Goal: Information Seeking & Learning: Learn about a topic

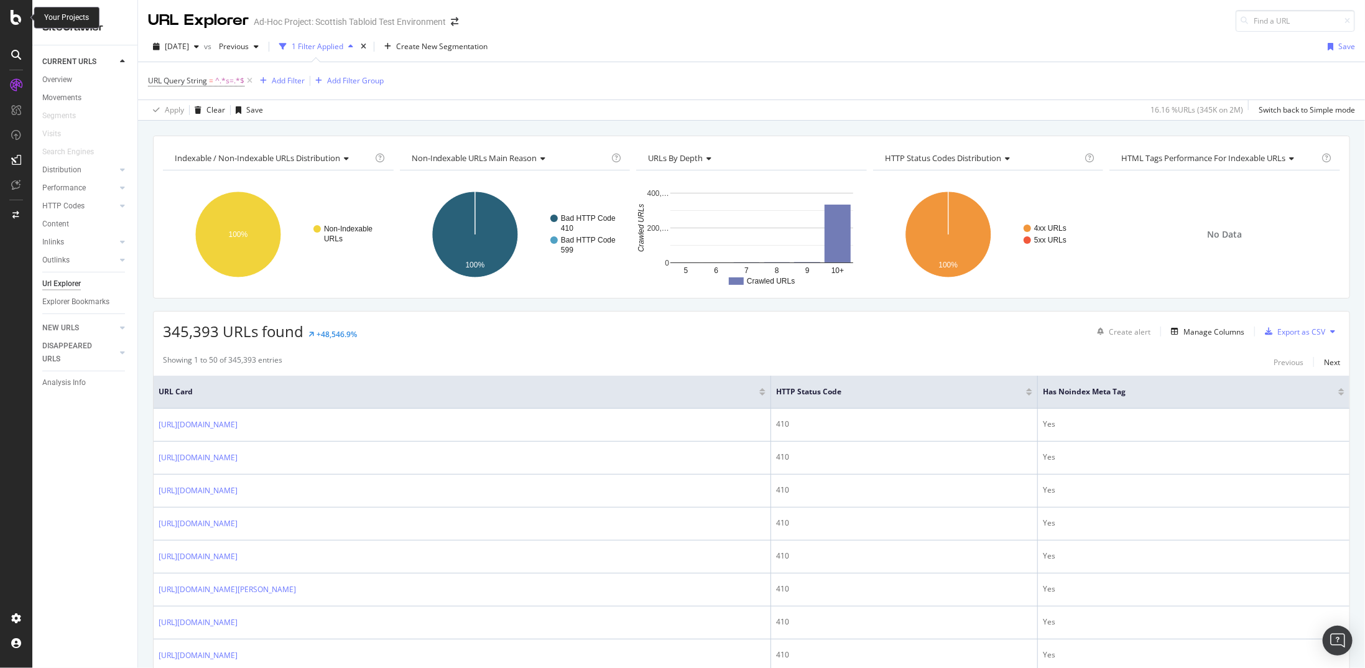
click at [19, 10] on icon at bounding box center [16, 17] width 11 height 15
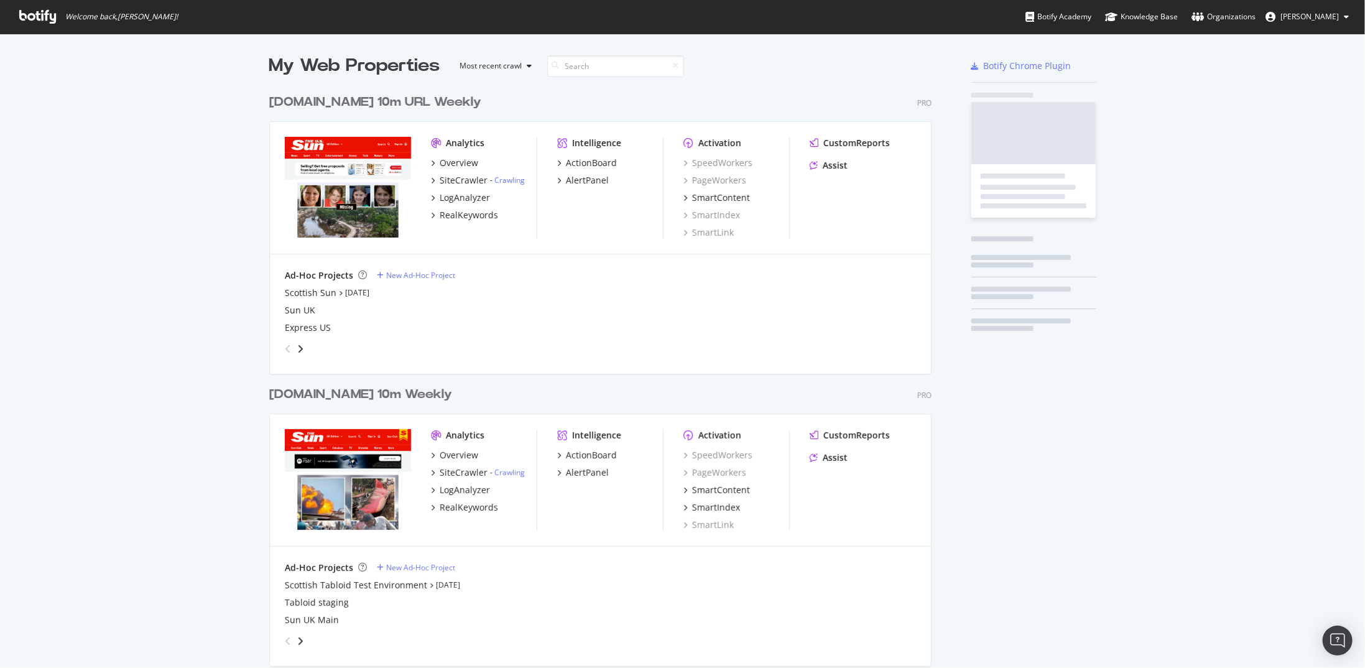
scroll to position [659, 1346]
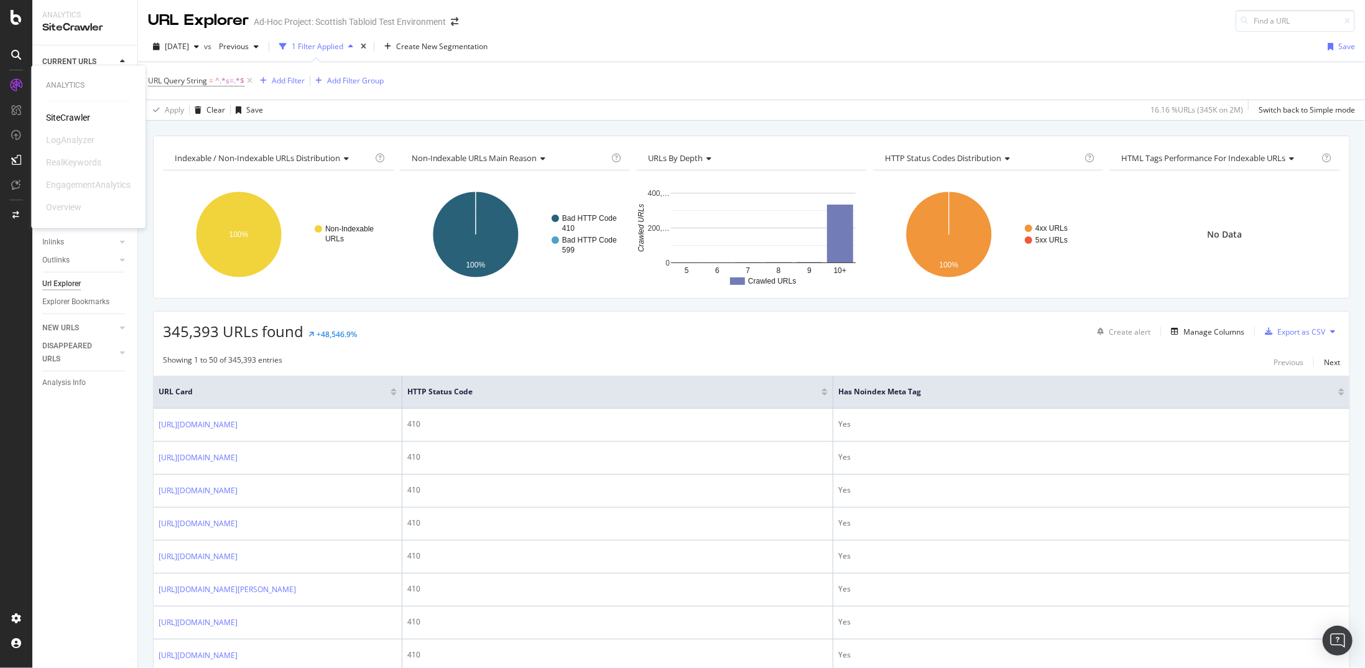
click at [78, 118] on div "SiteCrawler" at bounding box center [68, 117] width 44 height 12
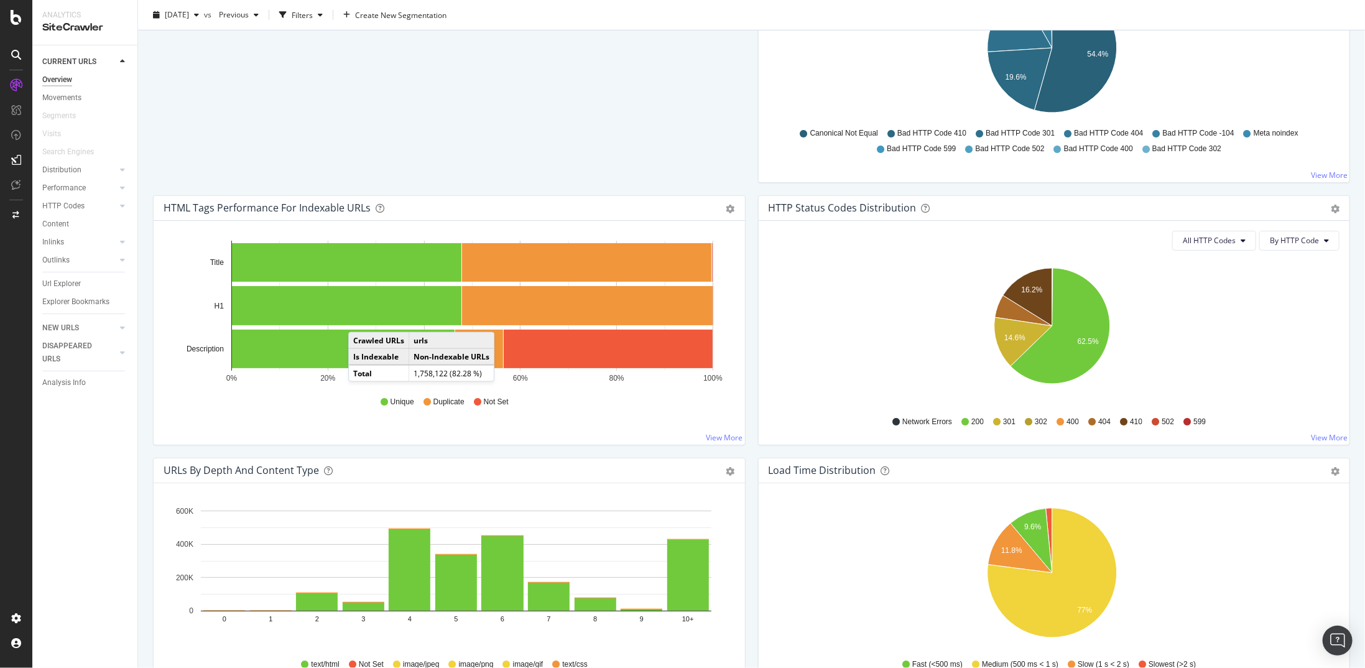
scroll to position [468, 0]
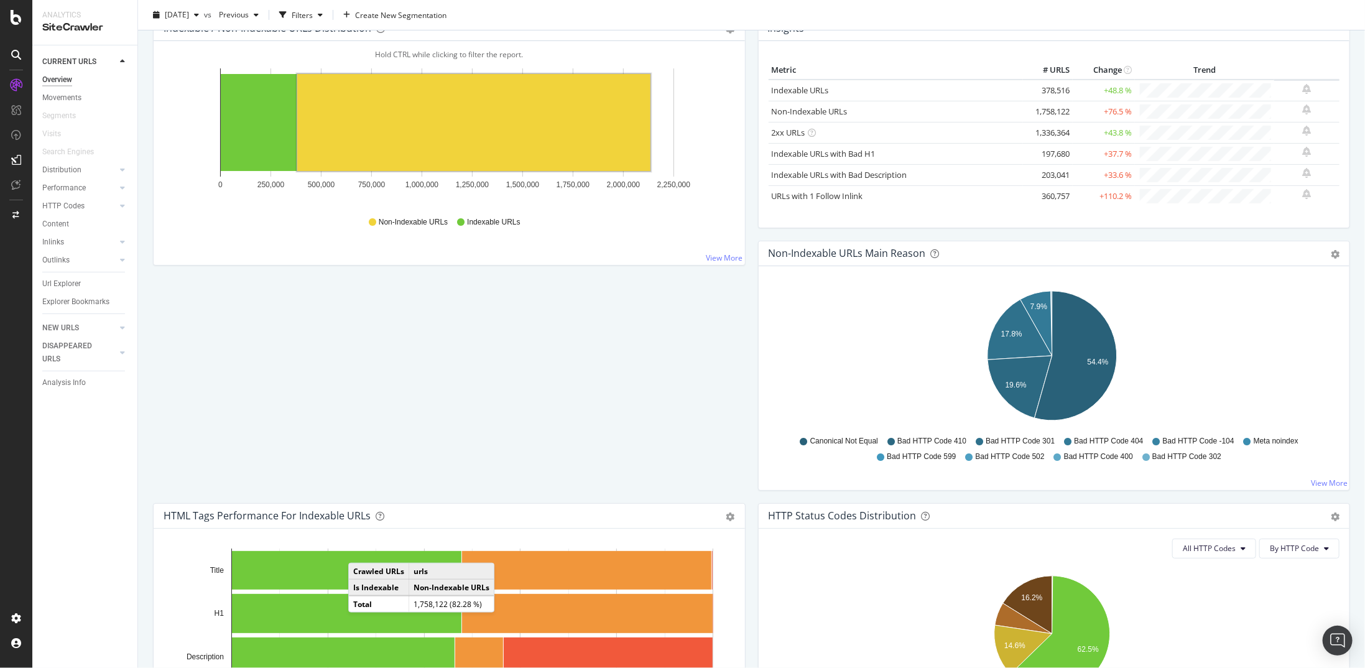
scroll to position [0, 0]
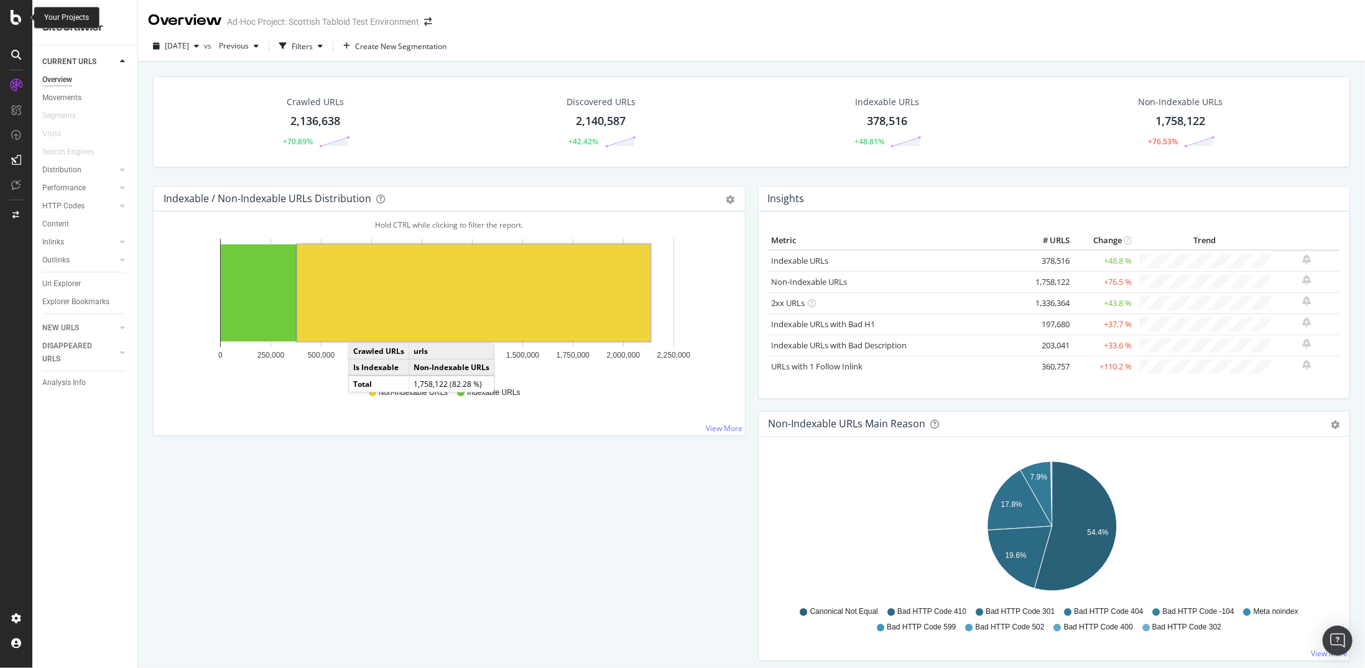
click at [11, 17] on icon at bounding box center [16, 17] width 11 height 15
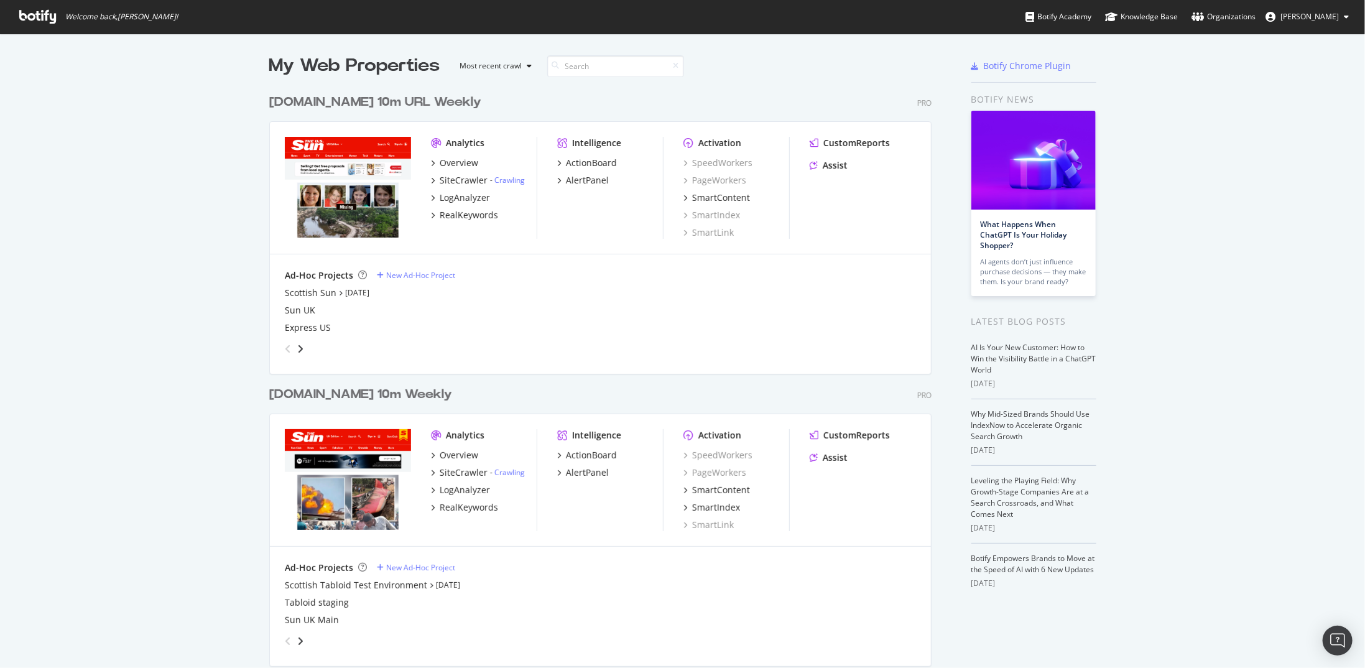
scroll to position [62, 0]
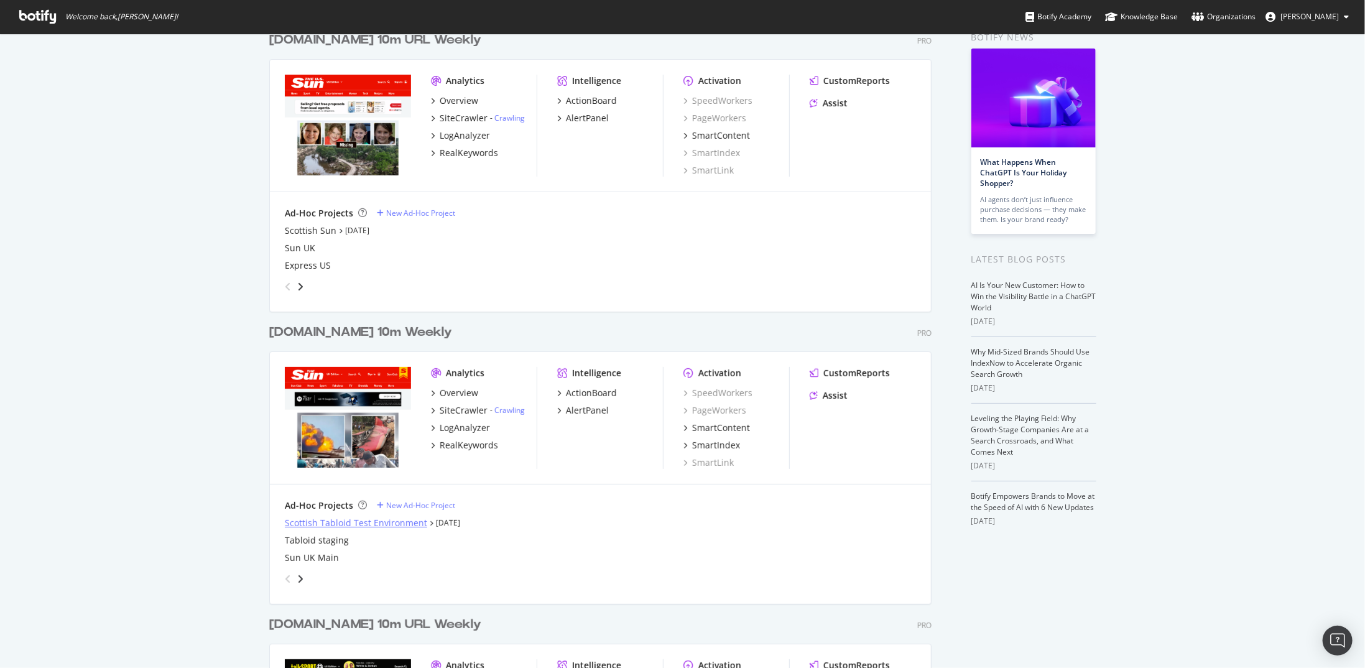
click at [337, 522] on div "Scottish Tabloid Test Environment" at bounding box center [356, 523] width 142 height 12
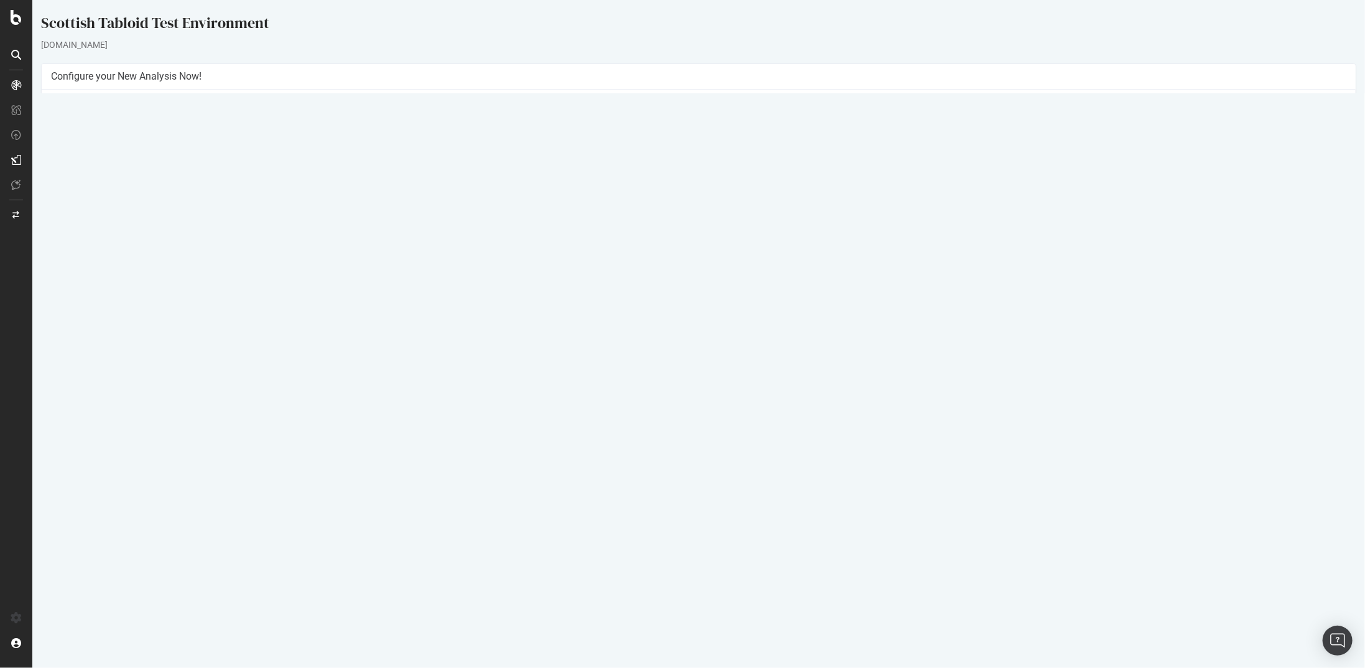
click at [685, 283] on button "Yes! Start Now" at bounding box center [682, 293] width 77 height 20
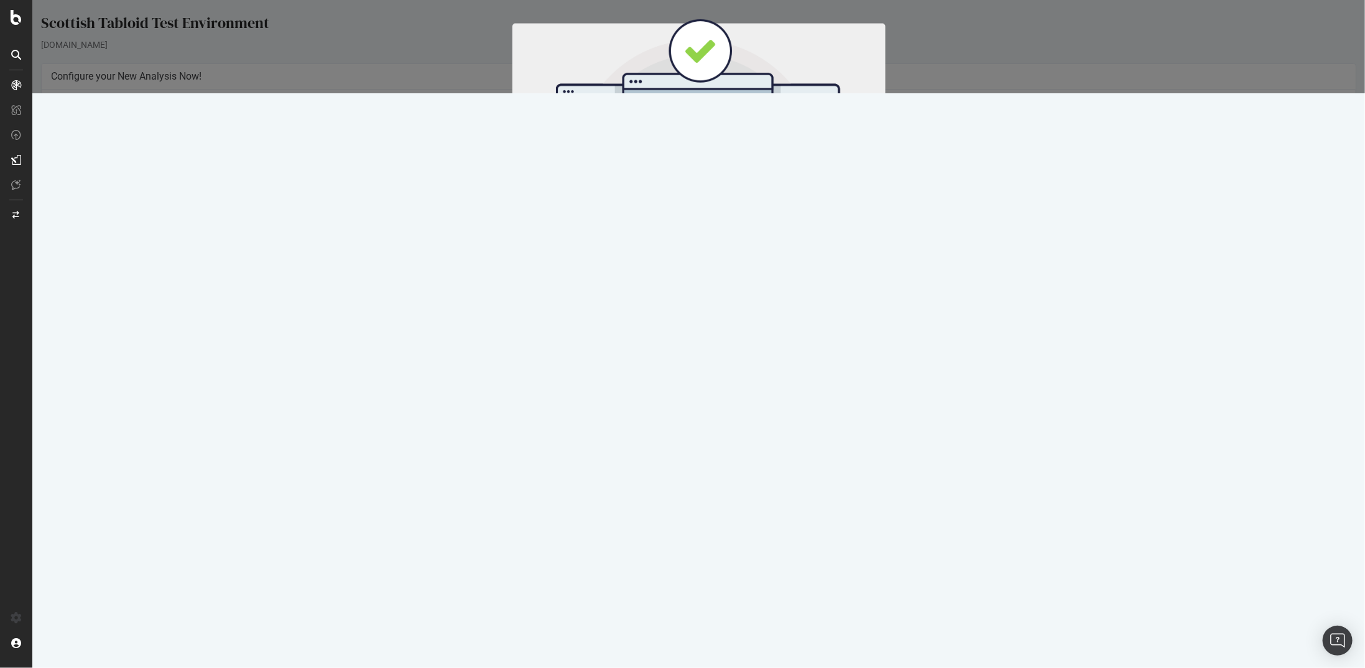
click at [721, 209] on button "Start Now" at bounding box center [720, 206] width 55 height 21
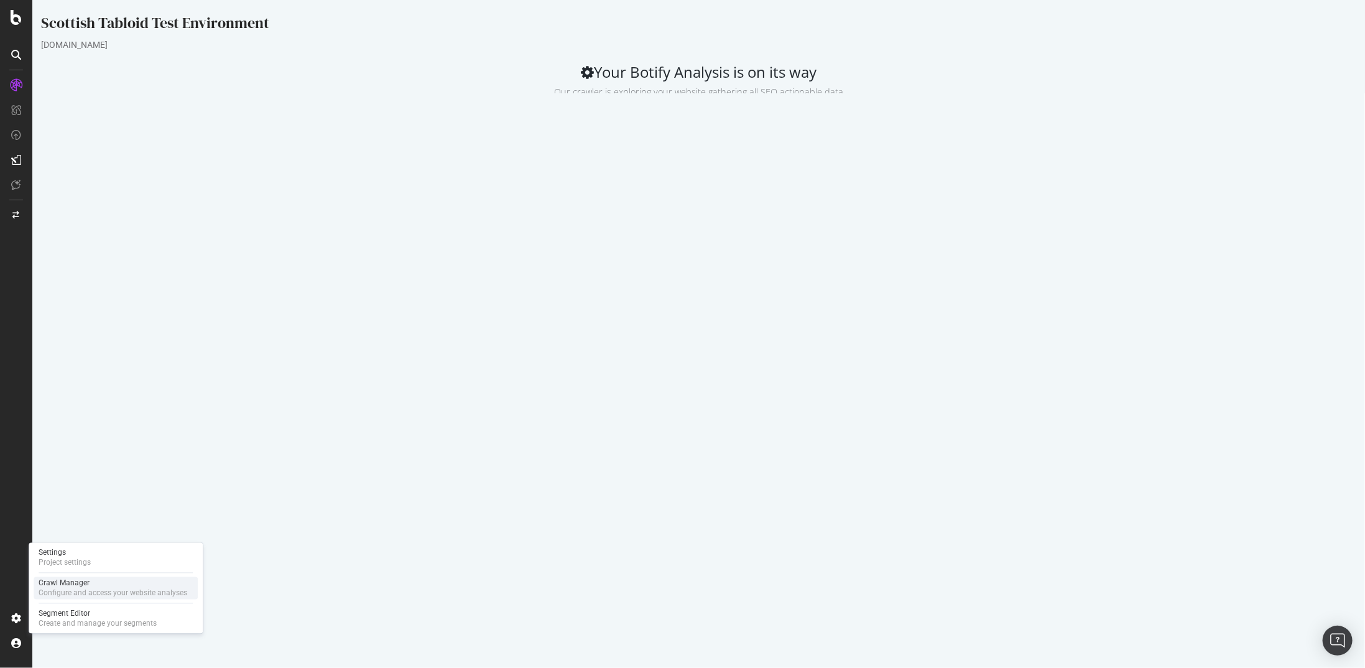
click at [80, 591] on div "Configure and access your website analyses" at bounding box center [113, 593] width 149 height 10
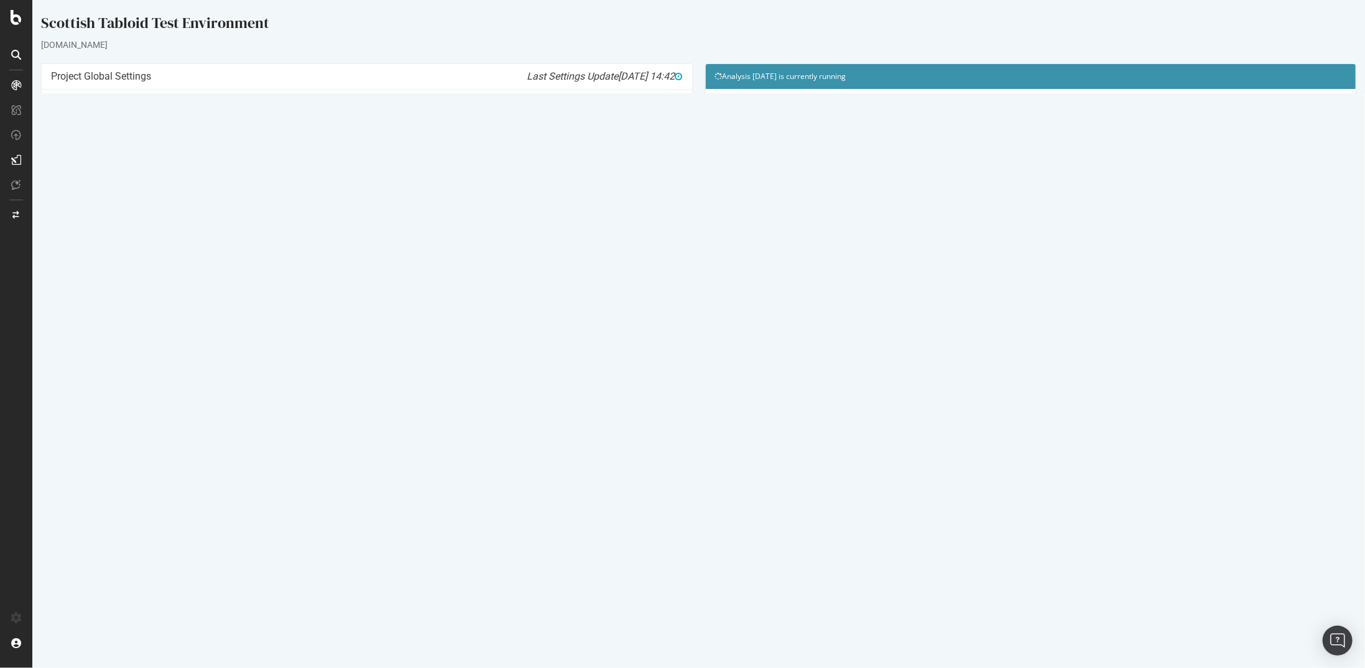
click at [104, 402] on link "[DATE] crawl" at bounding box center [82, 403] width 45 height 11
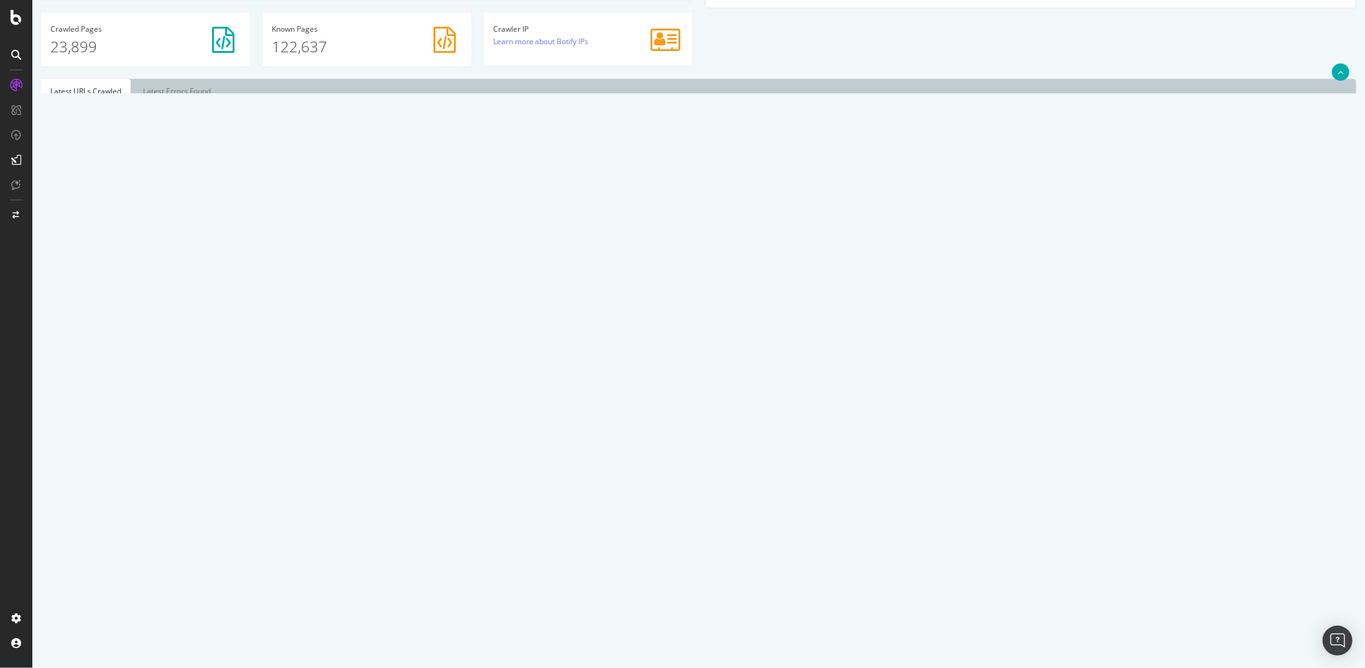
scroll to position [373, 0]
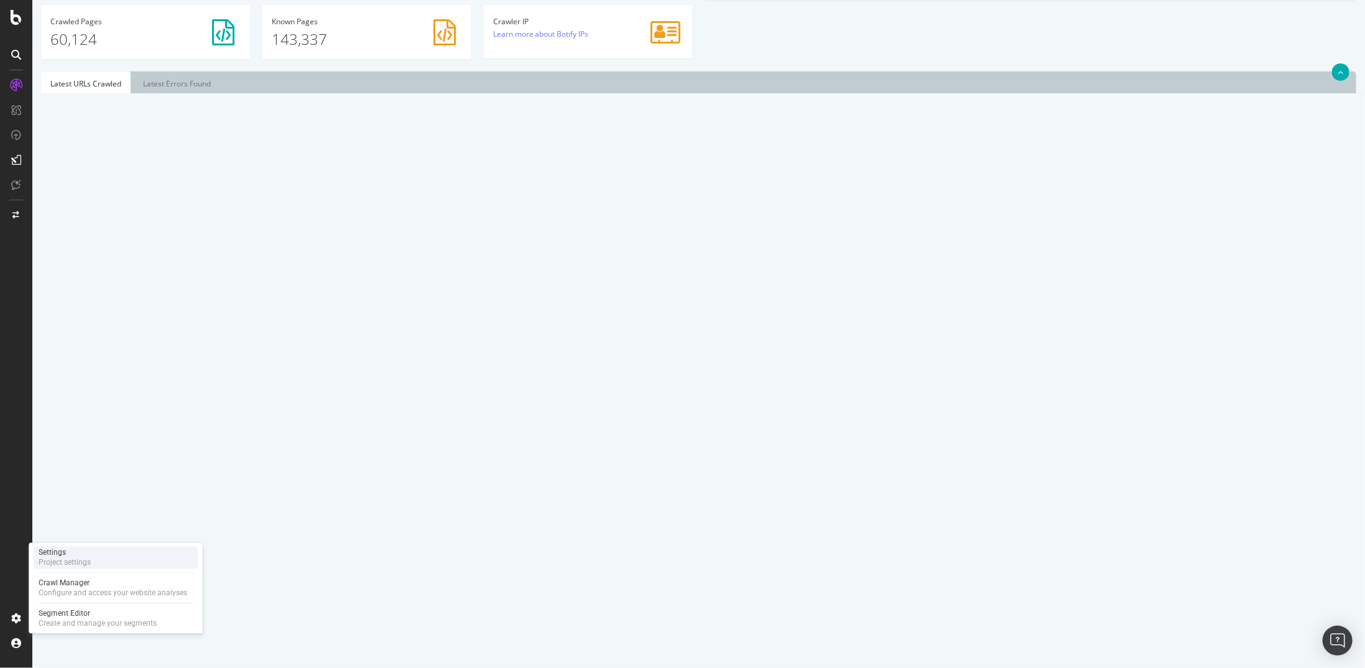
click at [97, 562] on div "Settings Project settings" at bounding box center [116, 558] width 164 height 22
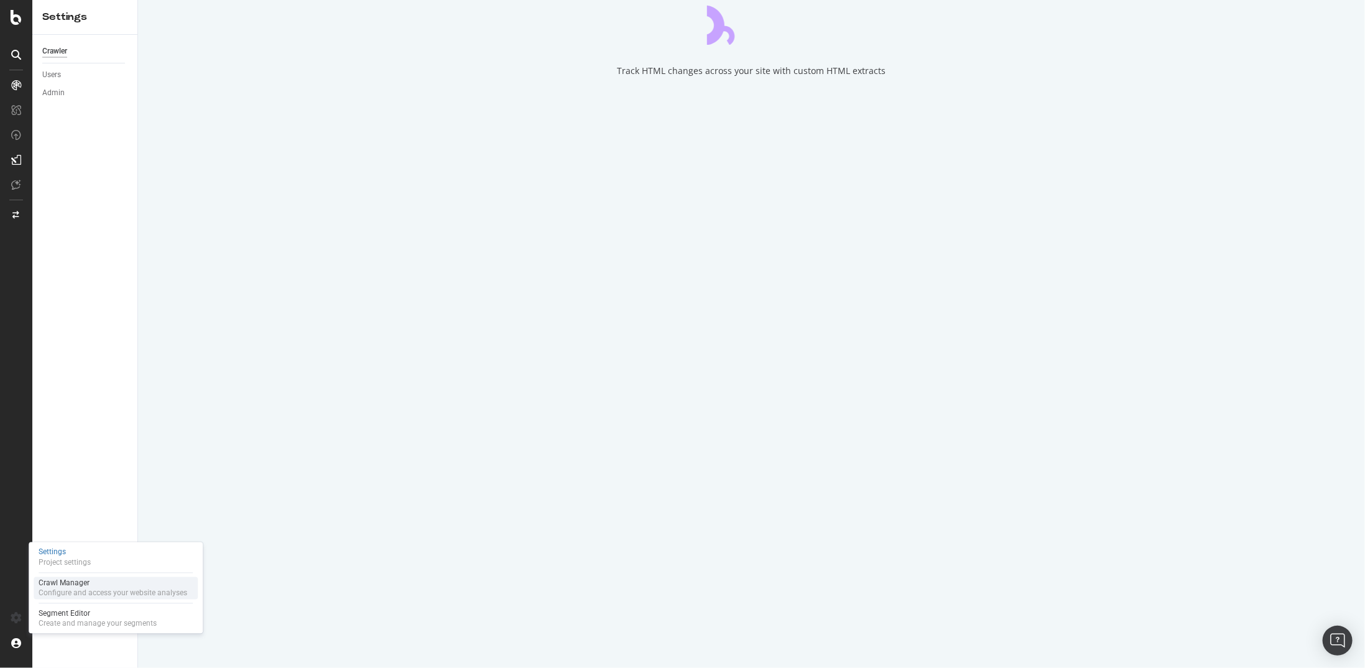
click at [91, 588] on div "Configure and access your website analyses" at bounding box center [113, 593] width 149 height 10
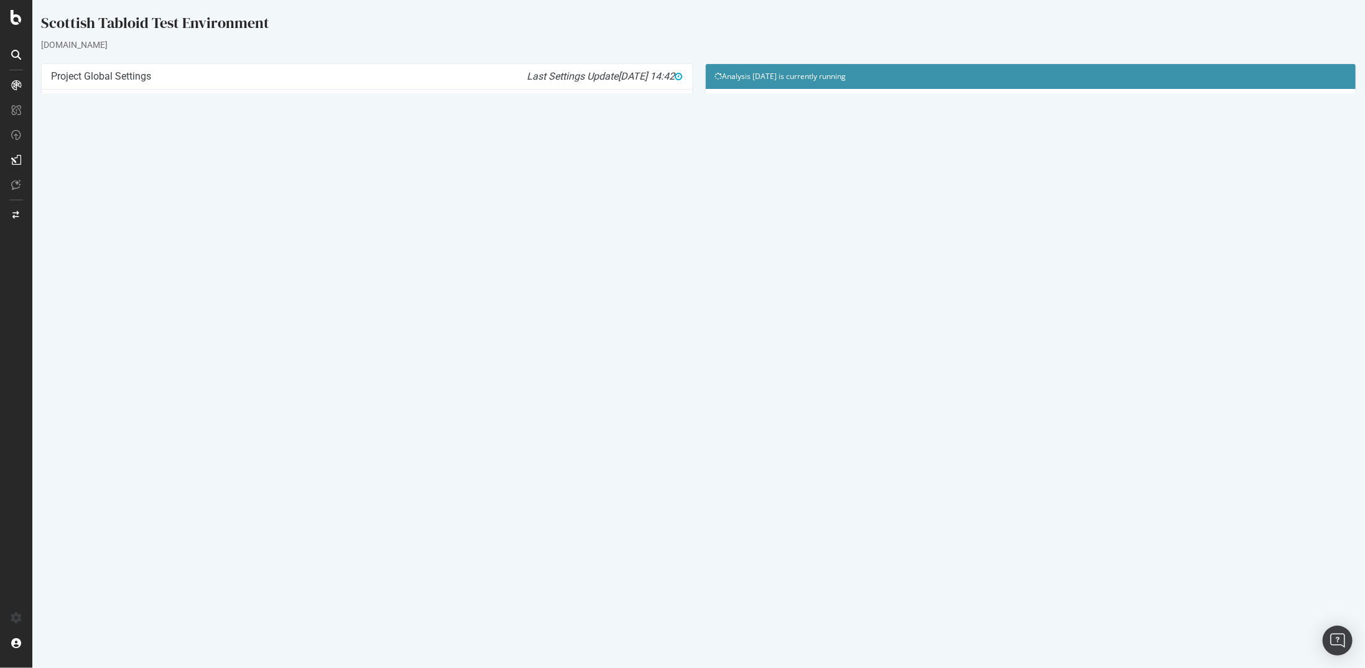
click at [108, 428] on link "[DATE] report" at bounding box center [84, 427] width 48 height 11
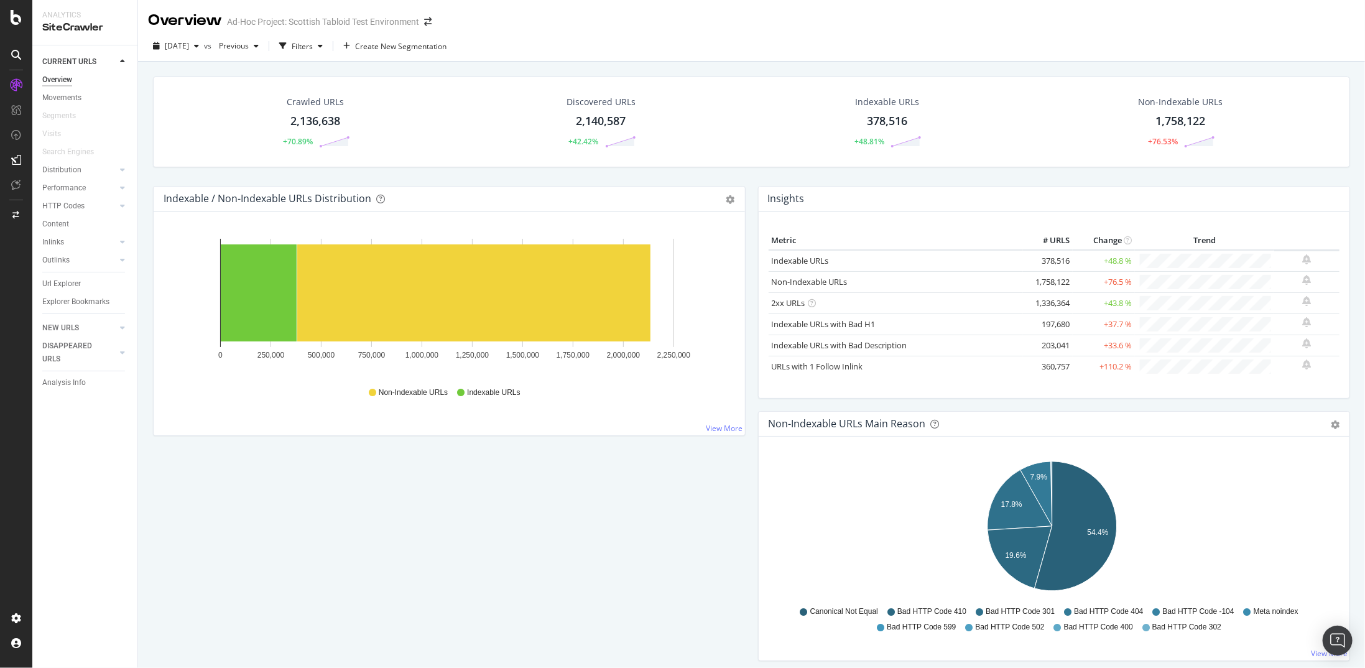
click at [119, 428] on div "CURRENT URLS Overview Movements Segments Visits Search Engines Distribution Top…" at bounding box center [84, 356] width 105 height 622
click at [1342, 635] on img "Open Intercom Messenger" at bounding box center [1338, 640] width 16 height 16
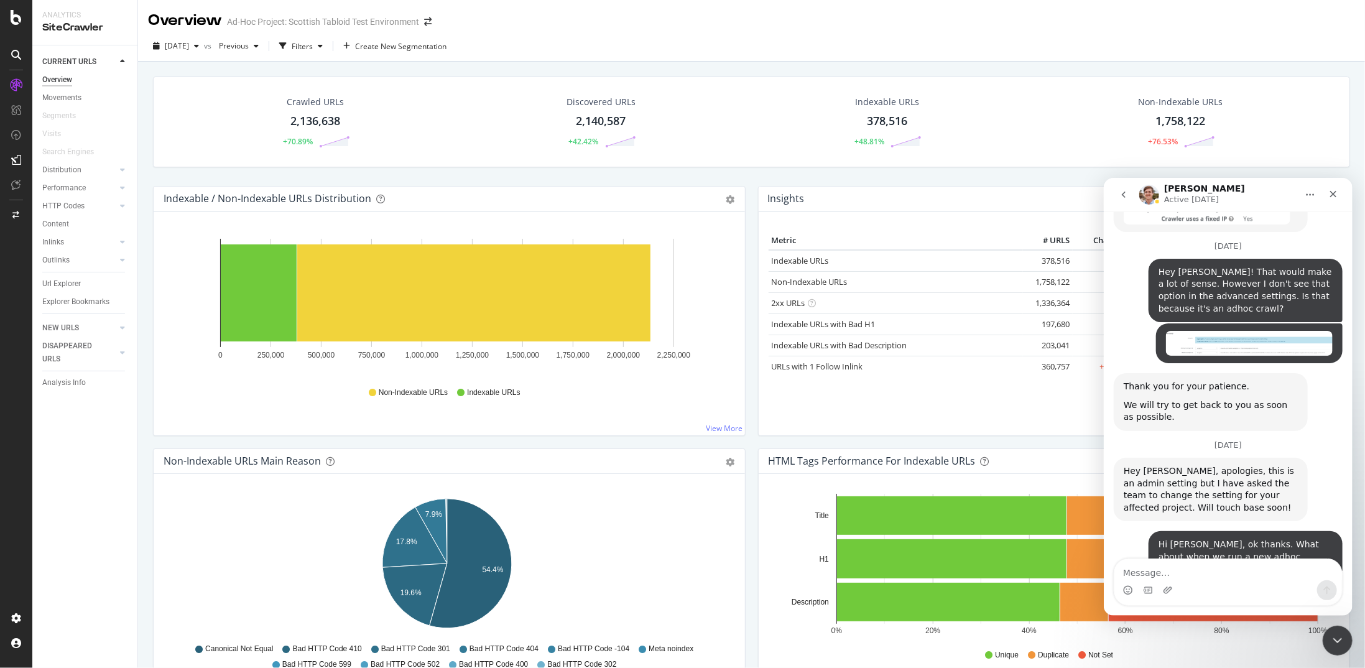
scroll to position [2030, 0]
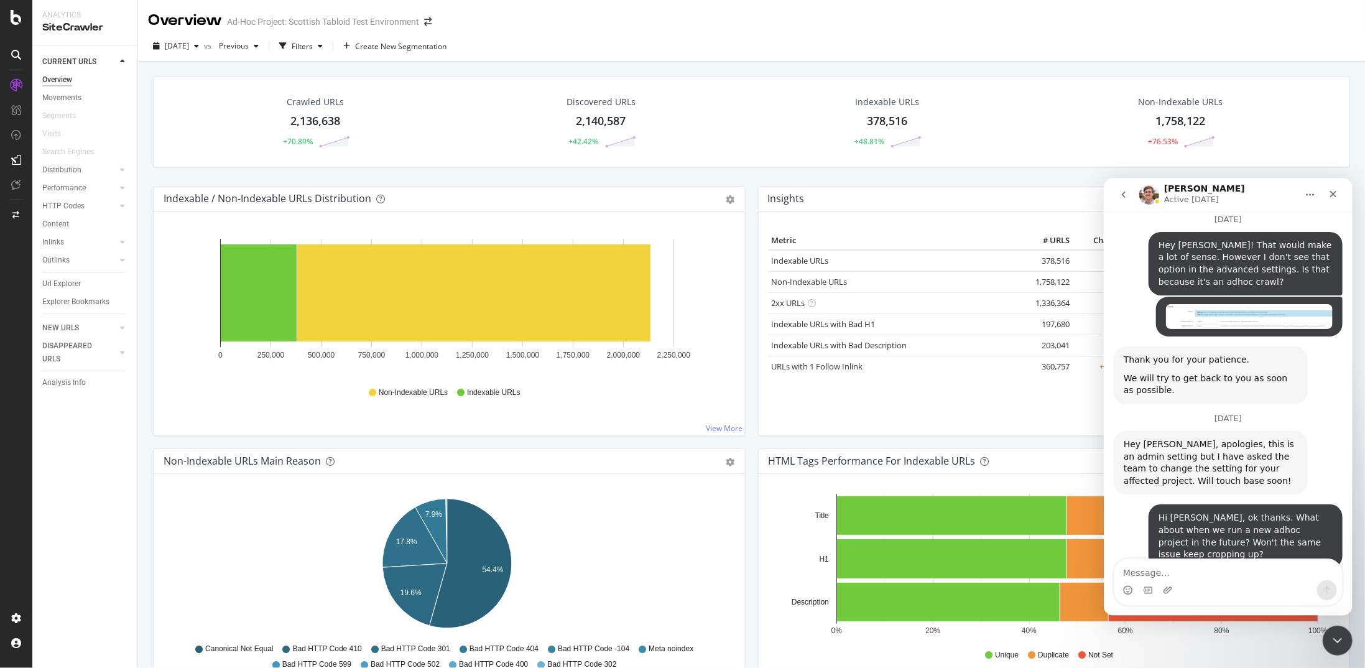
drag, startPoint x: 1121, startPoint y: 460, endPoint x: 1223, endPoint y: 482, distance: 104.3
click at [1223, 578] on div "Botify is in the process of moving to only utilize our static IP range owned by…" at bounding box center [1210, 628] width 194 height 100
copy div "Botify is in the process of moving to only utilize our static IP range owned by…"
click at [1346, 641] on div "Close Intercom Messenger" at bounding box center [1336, 639] width 30 height 30
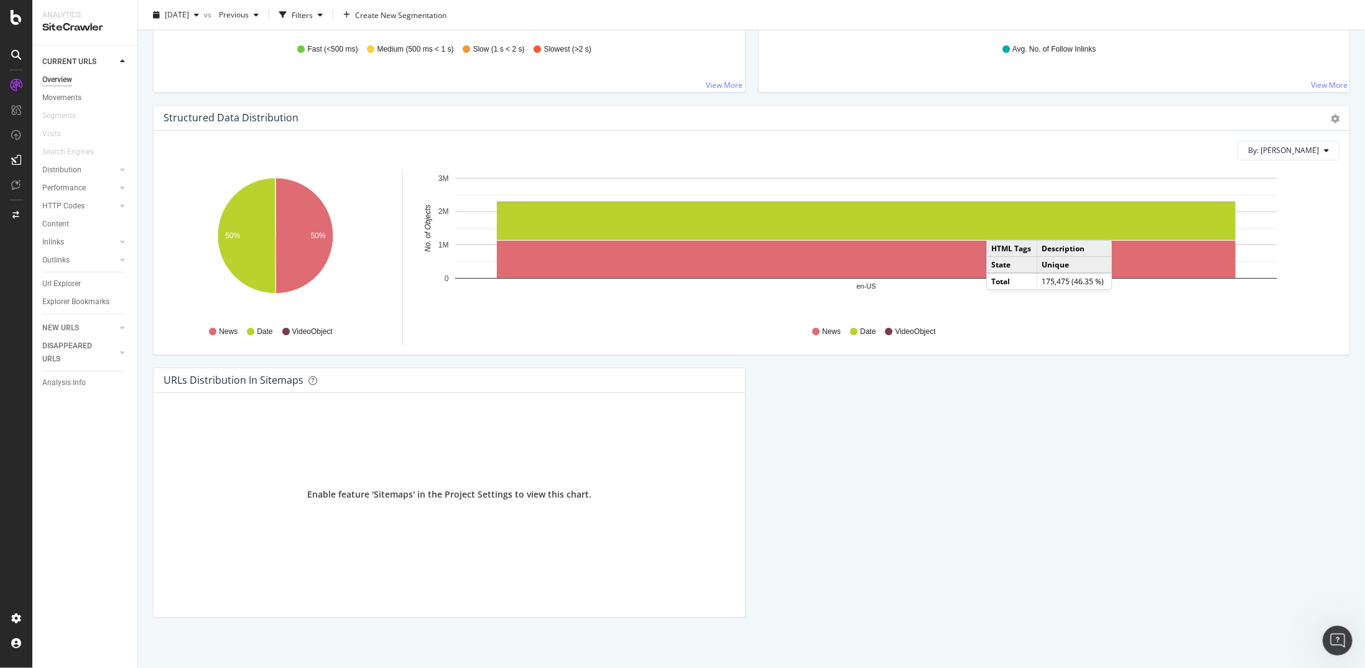
scroll to position [1132, 0]
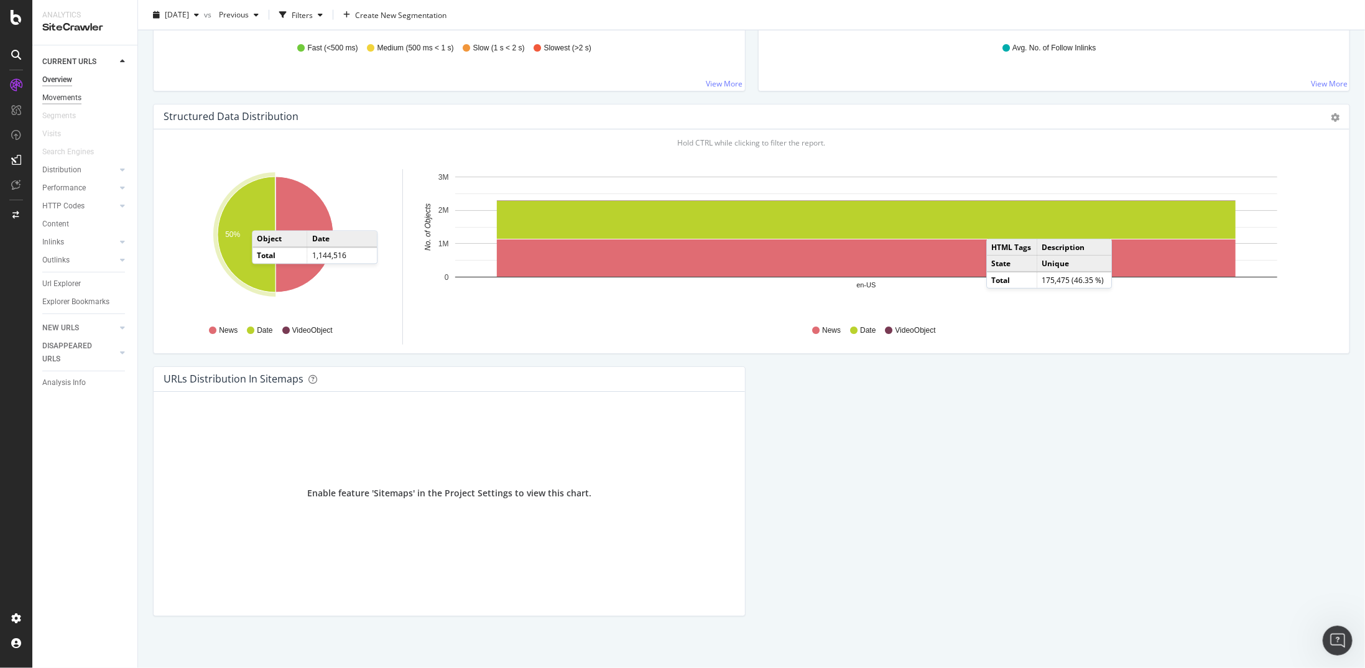
click at [61, 96] on div "Movements" at bounding box center [61, 97] width 39 height 13
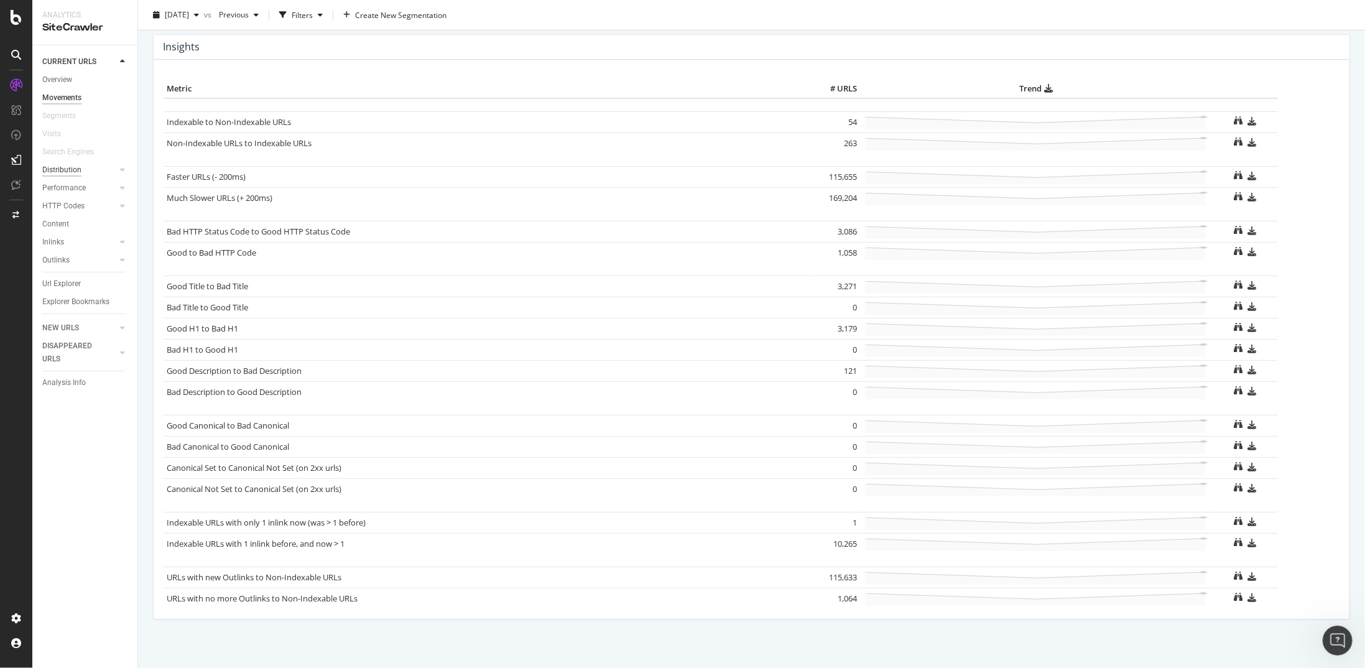
scroll to position [647, 0]
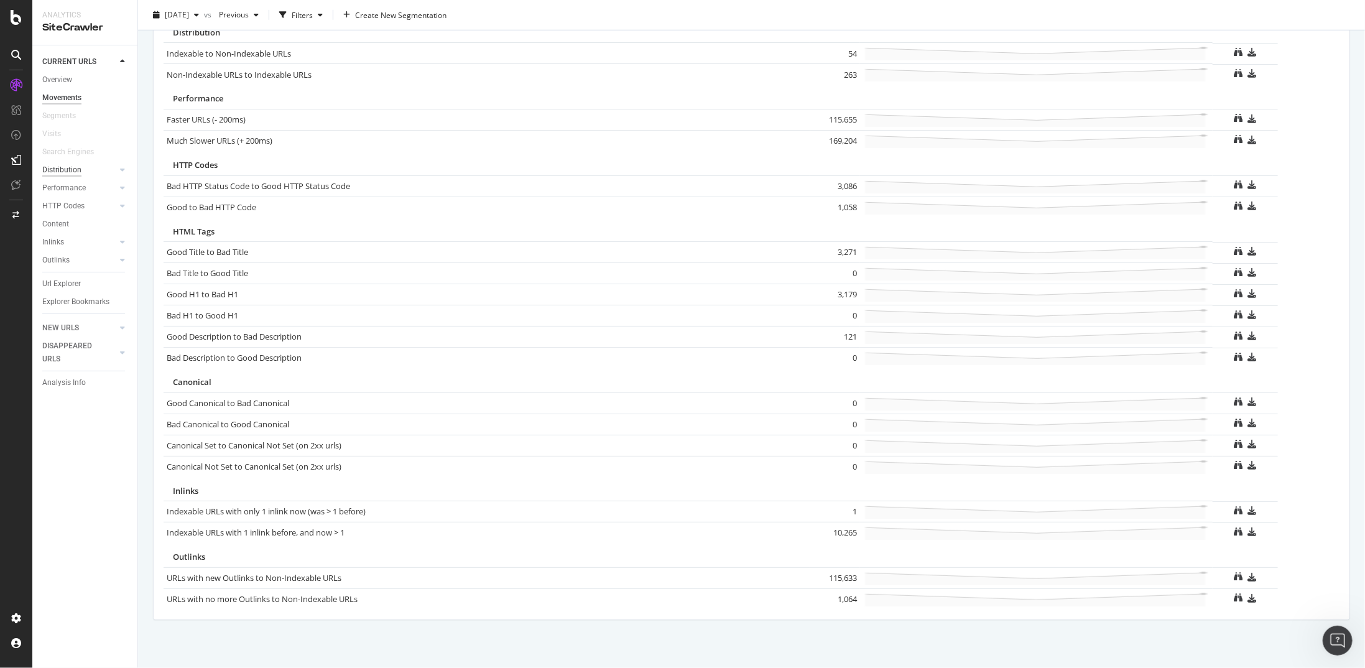
click at [64, 166] on div "Distribution" at bounding box center [61, 170] width 39 height 13
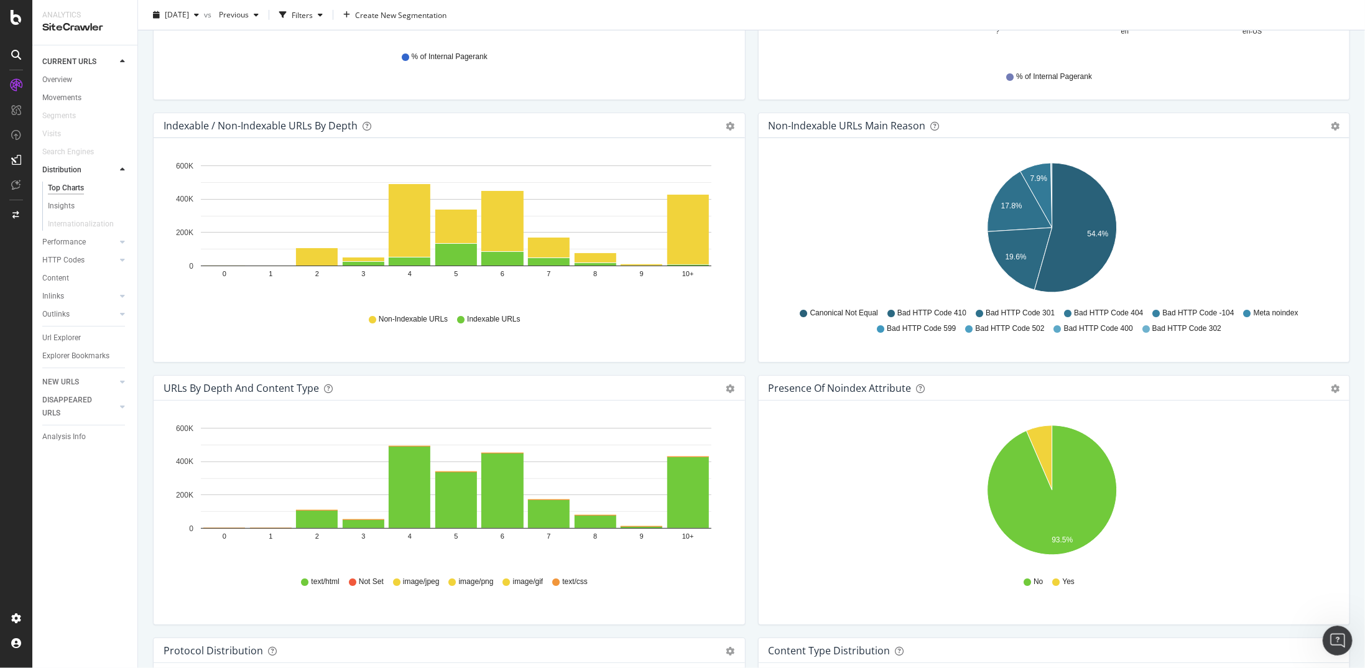
scroll to position [684, 0]
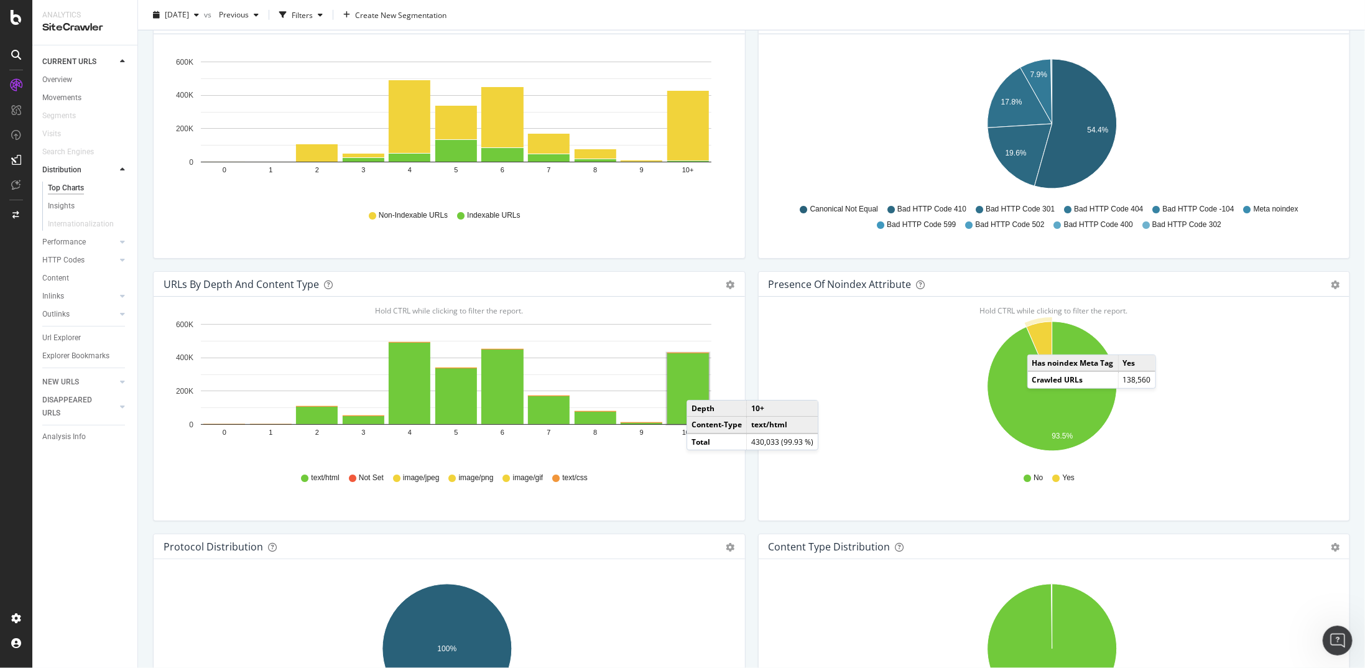
click at [1035, 340] on icon "A chart." at bounding box center [1038, 353] width 25 height 65
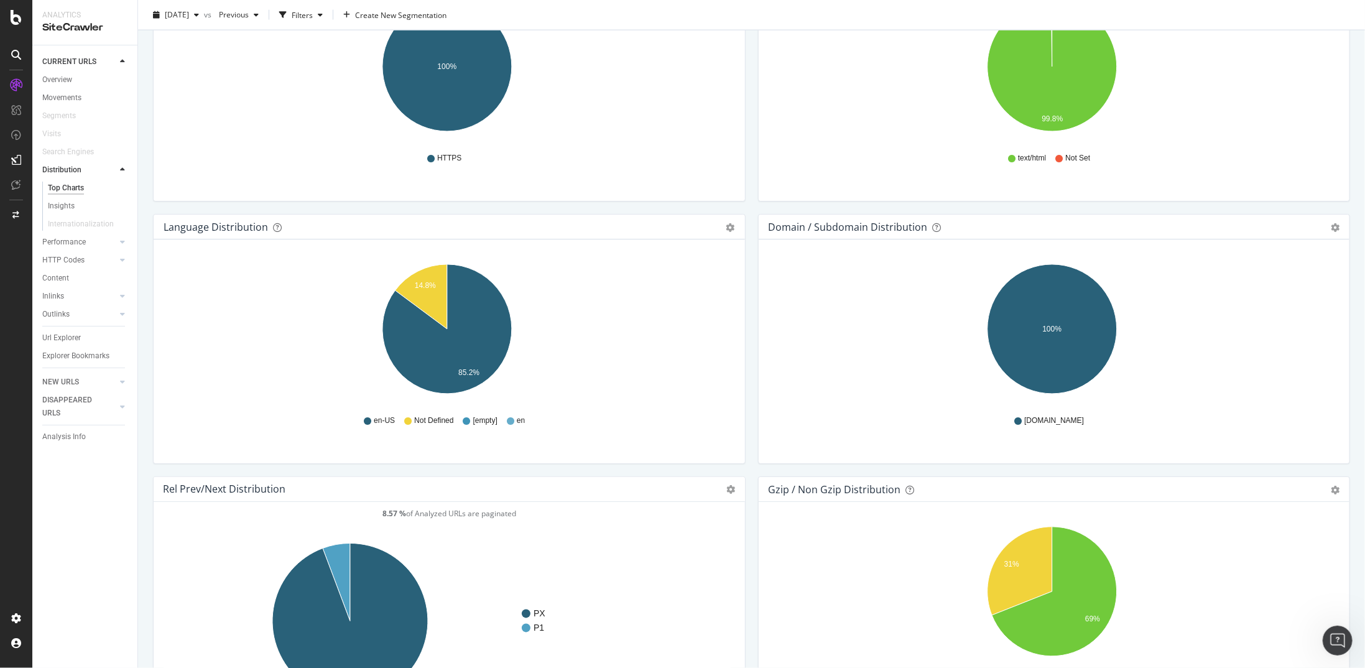
scroll to position [1368, 0]
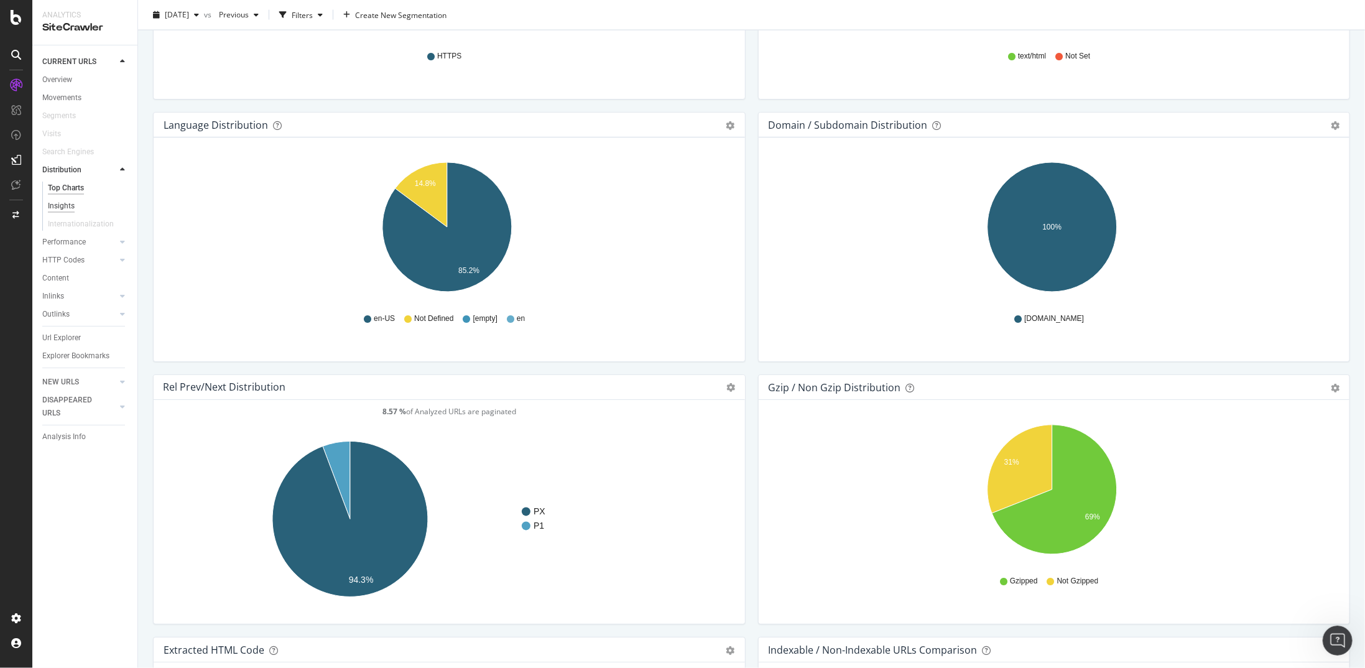
click at [72, 207] on div "Insights" at bounding box center [61, 206] width 27 height 13
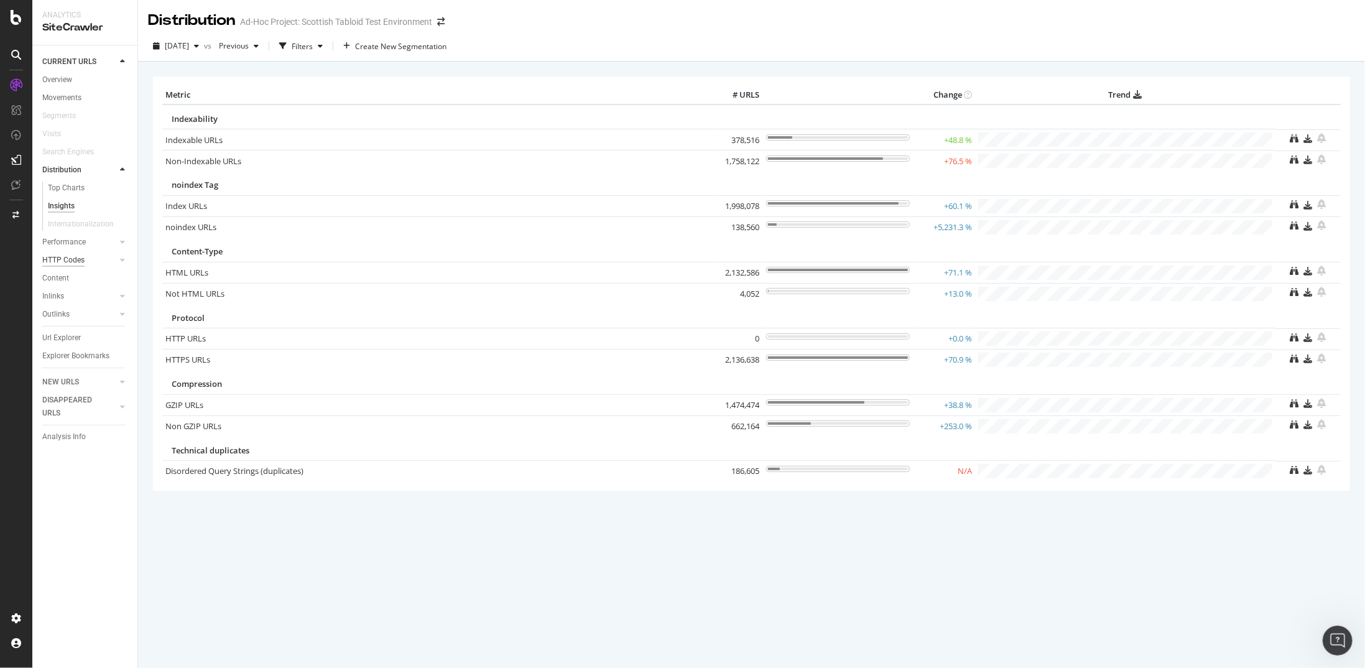
click at [70, 257] on div "HTTP Codes" at bounding box center [63, 260] width 42 height 13
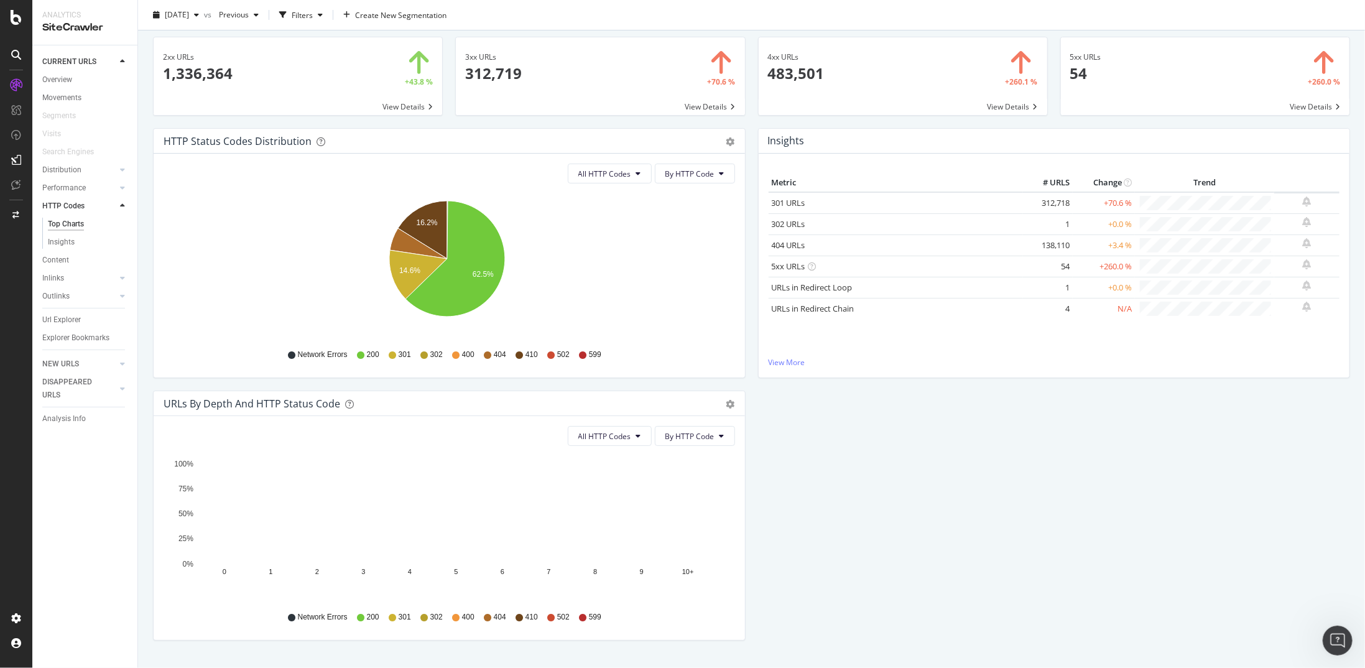
scroll to position [67, 0]
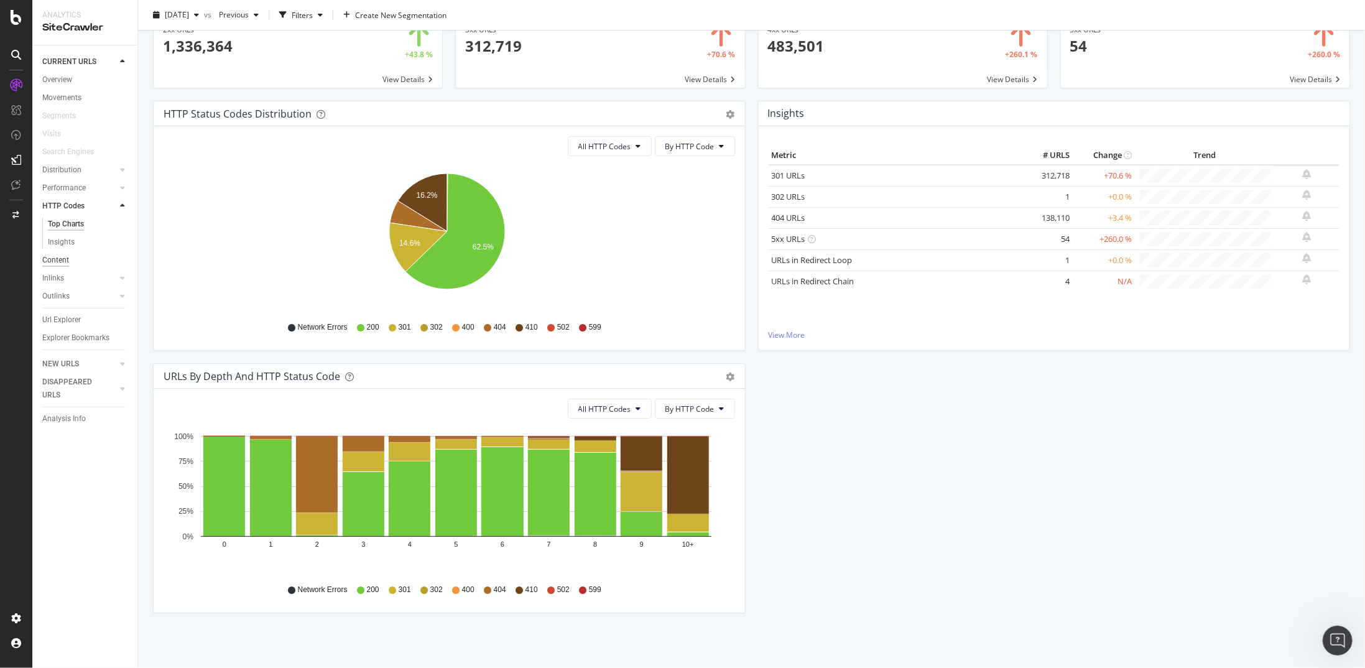
click at [58, 257] on div "Content" at bounding box center [55, 260] width 27 height 13
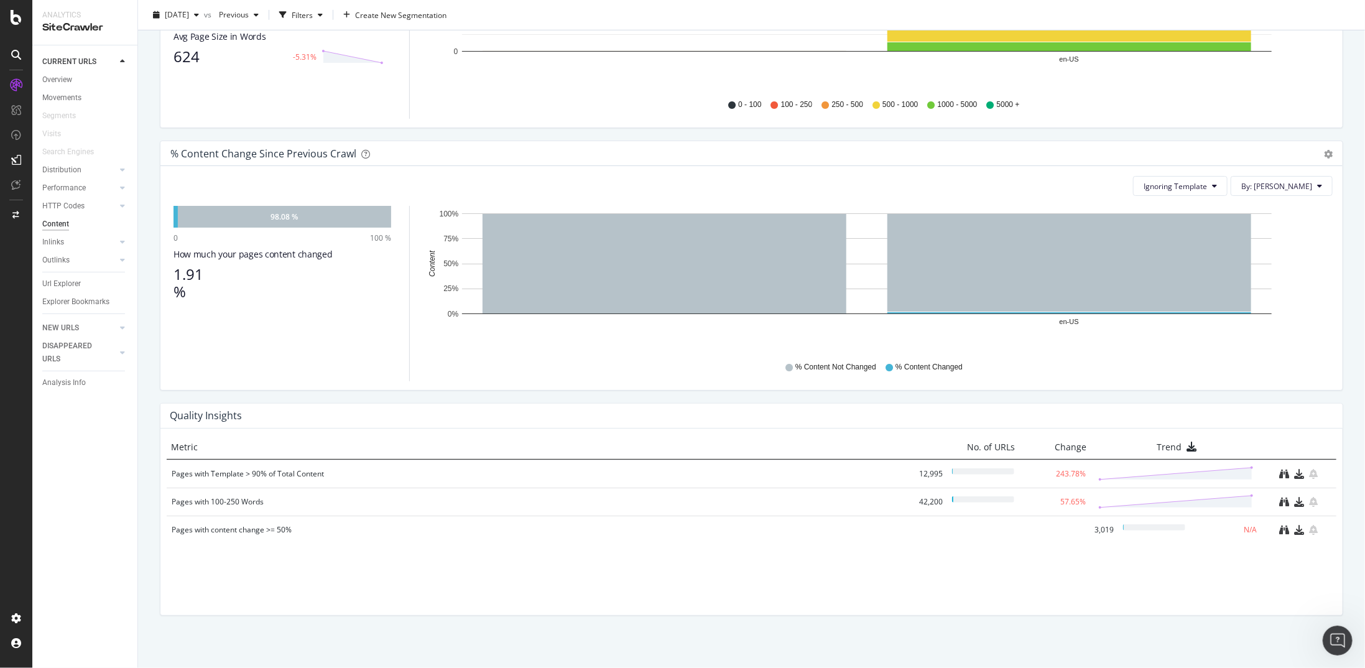
scroll to position [593, 0]
click at [58, 239] on div "Inlinks" at bounding box center [53, 242] width 22 height 13
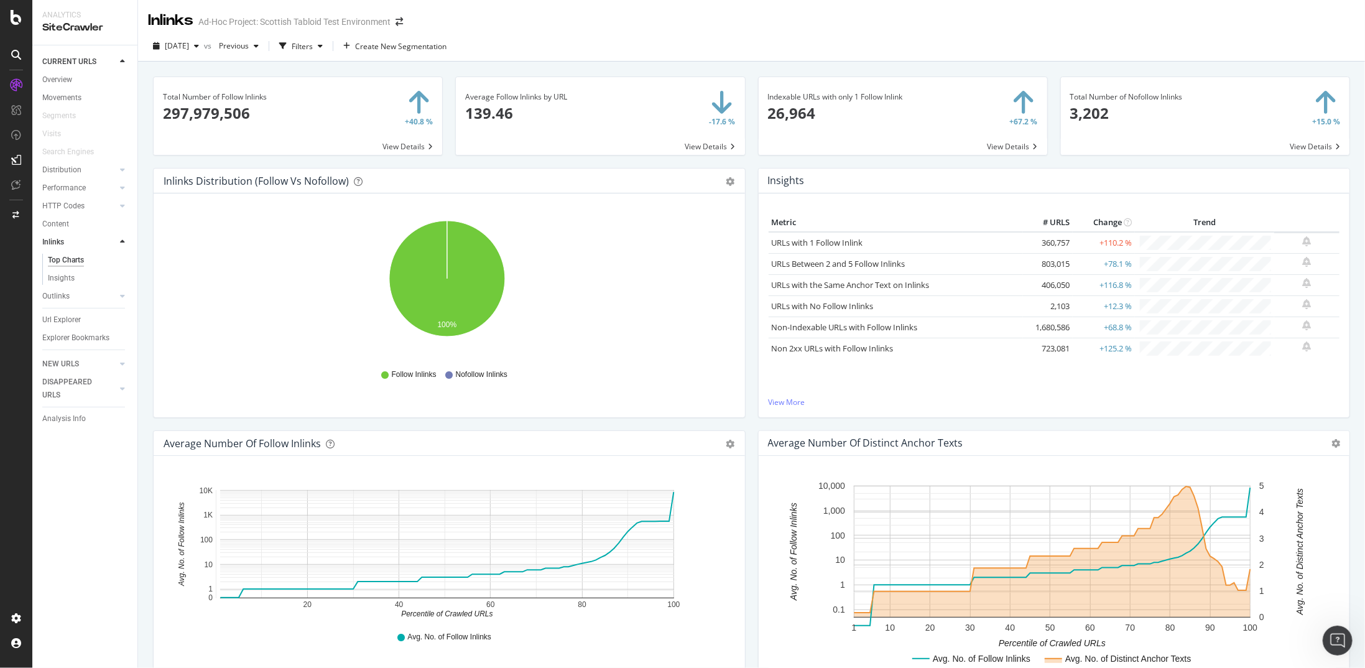
scroll to position [124, 0]
